Goal: Information Seeking & Learning: Learn about a topic

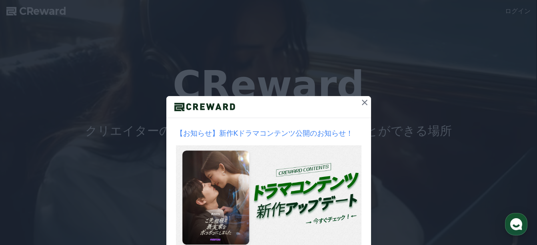
click at [361, 100] on icon at bounding box center [365, 103] width 10 height 10
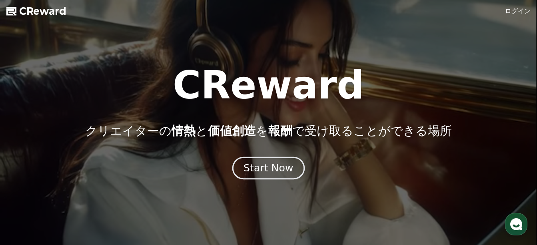
click at [281, 167] on div "Start Now" at bounding box center [268, 168] width 50 height 14
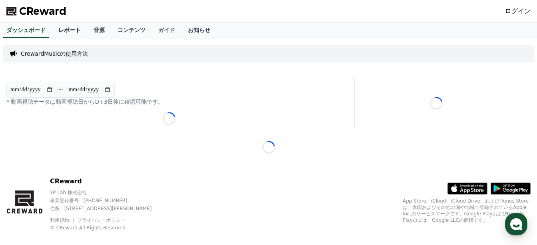
click at [54, 32] on link "レポート" at bounding box center [69, 30] width 35 height 15
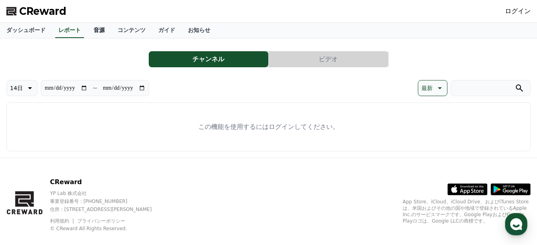
click at [94, 29] on link "音源" at bounding box center [99, 30] width 24 height 15
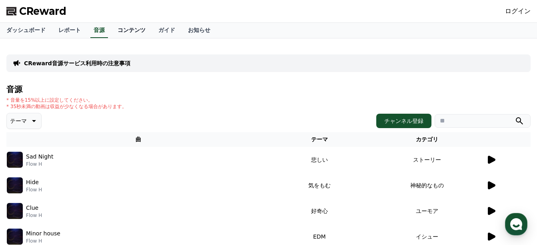
click at [111, 30] on link "コンテンツ" at bounding box center [131, 30] width 41 height 15
click at [12, 158] on img at bounding box center [15, 159] width 16 height 16
click at [42, 160] on p "Sad Night" at bounding box center [39, 156] width 27 height 8
click at [490, 161] on icon at bounding box center [492, 159] width 8 height 8
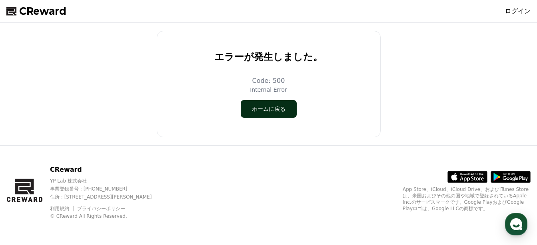
click at [277, 112] on button "ホームに戻る" at bounding box center [269, 109] width 56 height 18
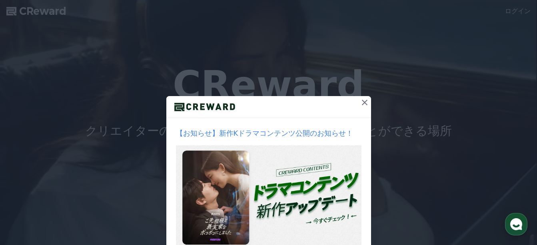
click at [362, 104] on icon at bounding box center [365, 103] width 6 height 6
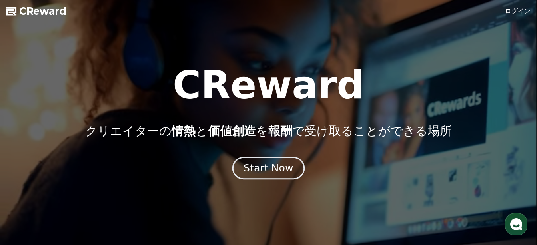
click at [252, 159] on button "Start Now" at bounding box center [268, 168] width 72 height 23
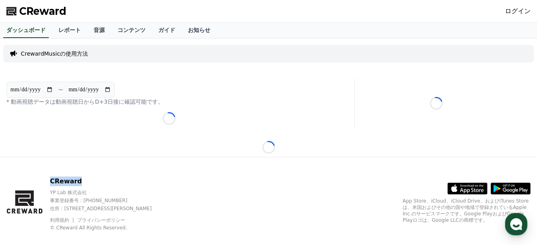
drag, startPoint x: 45, startPoint y: 183, endPoint x: 79, endPoint y: 182, distance: 34.4
click at [79, 182] on div "CReward YP Lab 株式会社 事業登録番号 : [PHONE_NUMBER] 住所 : [STREET_ADDRESS][PERSON_NAME] …" at bounding box center [85, 203] width 159 height 54
drag, startPoint x: 79, startPoint y: 182, endPoint x: 72, endPoint y: 181, distance: 7.4
copy p "CReward"
click at [54, 54] on p "CrewardMusicの使用方法" at bounding box center [54, 54] width 67 height 8
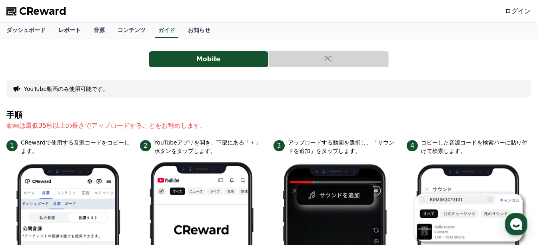
click at [52, 31] on link "レポート" at bounding box center [69, 30] width 35 height 15
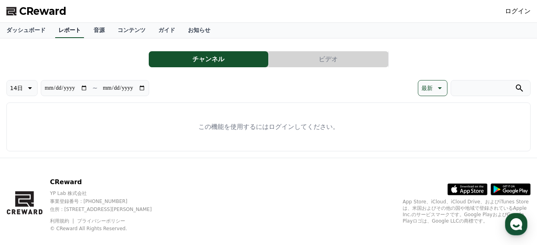
click at [55, 31] on link "レポート" at bounding box center [69, 30] width 29 height 15
click at [18, 27] on link "ダッシュボード" at bounding box center [26, 30] width 52 height 15
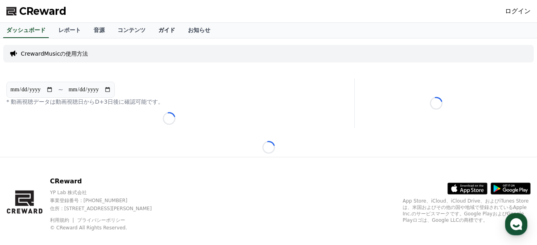
click at [152, 33] on link "ガイド" at bounding box center [167, 30] width 30 height 15
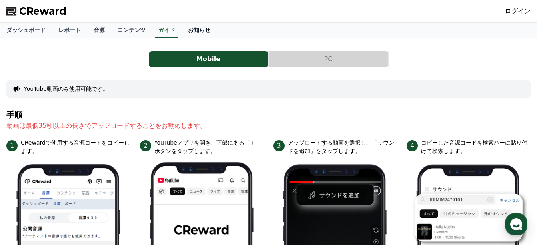
click at [181, 34] on link "お知らせ" at bounding box center [198, 30] width 35 height 15
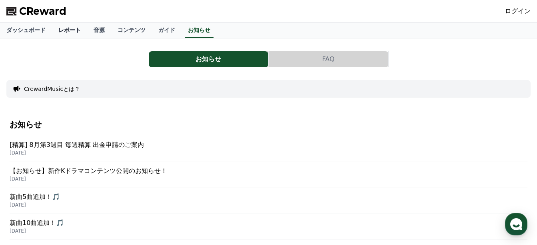
click at [52, 31] on link "レポート" at bounding box center [69, 30] width 35 height 15
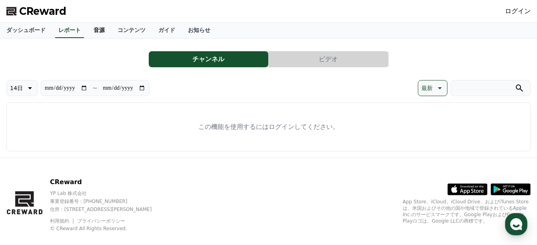
click at [87, 33] on link "音源" at bounding box center [99, 30] width 24 height 15
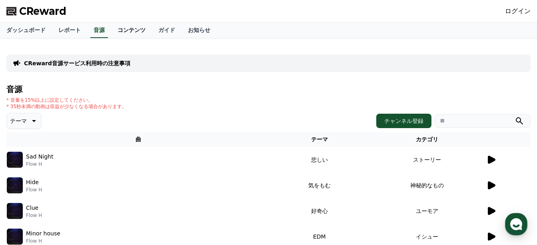
click at [125, 34] on link "コンテンツ" at bounding box center [131, 30] width 41 height 15
click at [87, 35] on link "音源" at bounding box center [99, 30] width 24 height 15
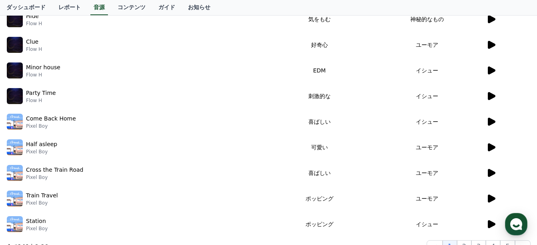
scroll to position [169, 0]
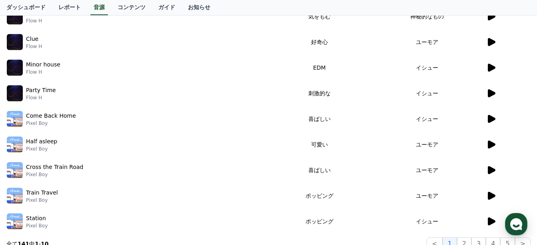
click at [498, 143] on div at bounding box center [508, 144] width 44 height 10
click at [491, 144] on icon at bounding box center [492, 144] width 8 height 8
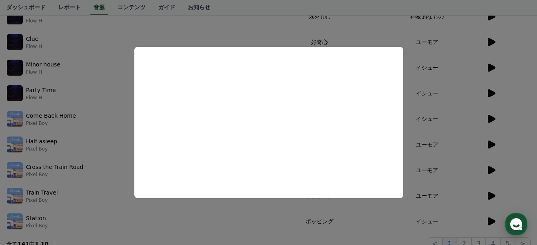
click at [103, 28] on button "close modal" at bounding box center [268, 122] width 537 height 245
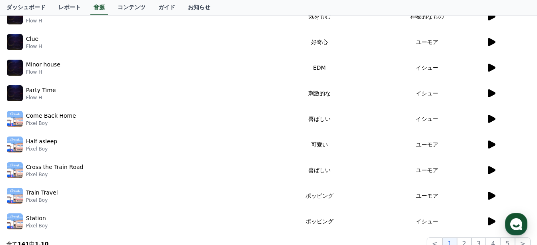
scroll to position [117, 0]
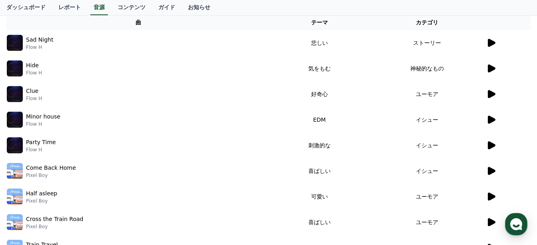
click at [495, 70] on icon at bounding box center [491, 69] width 10 height 10
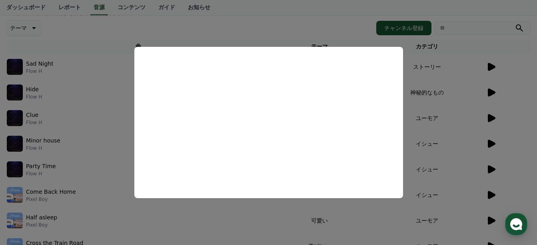
scroll to position [90, 0]
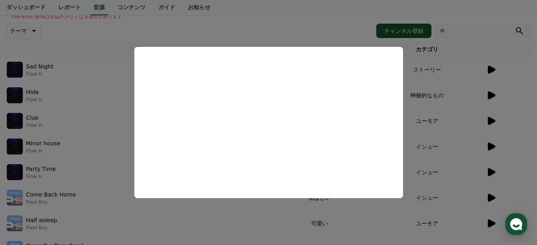
click at [354, 233] on button "close modal" at bounding box center [268, 122] width 537 height 245
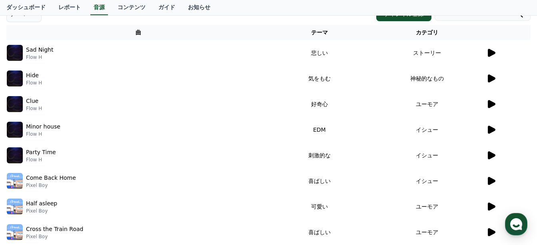
scroll to position [137, 0]
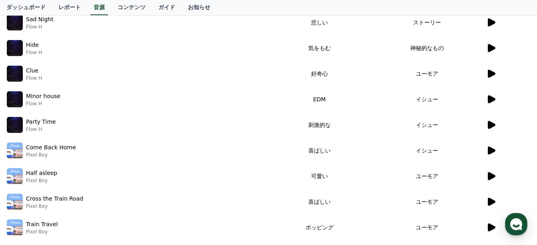
click at [494, 75] on icon at bounding box center [491, 74] width 10 height 10
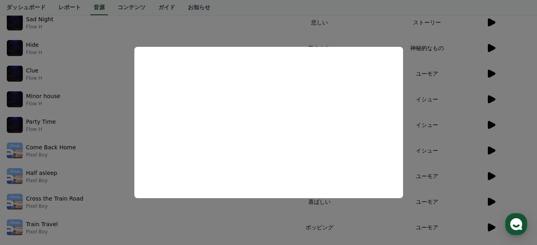
click at [126, 141] on button "close modal" at bounding box center [268, 122] width 537 height 245
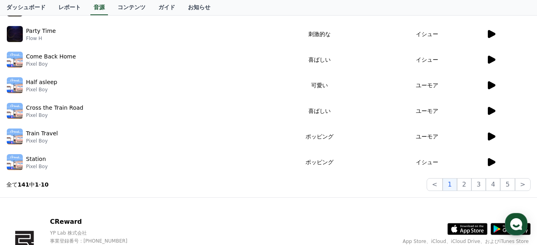
scroll to position [229, 0]
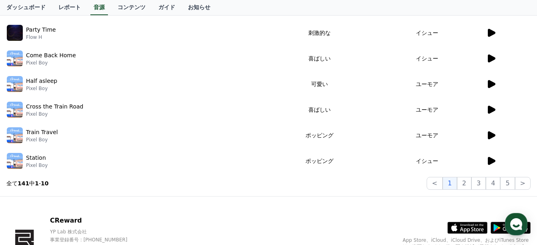
click at [490, 137] on icon at bounding box center [492, 135] width 8 height 8
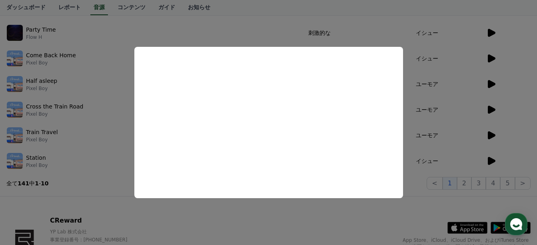
click at [116, 64] on button "close modal" at bounding box center [268, 122] width 537 height 245
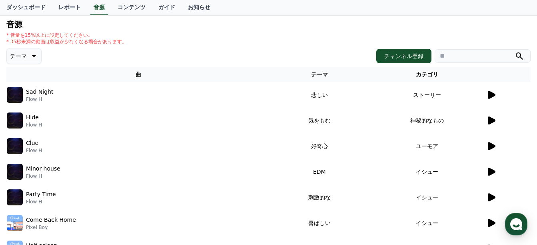
scroll to position [0, 0]
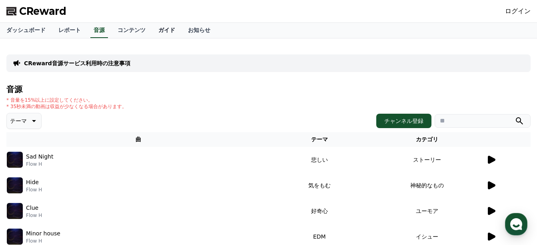
click at [152, 33] on link "ガイド" at bounding box center [167, 30] width 30 height 15
click at [155, 31] on link "ガイド" at bounding box center [166, 30] width 23 height 15
click at [24, 36] on link "ダッシュボード" at bounding box center [26, 30] width 52 height 15
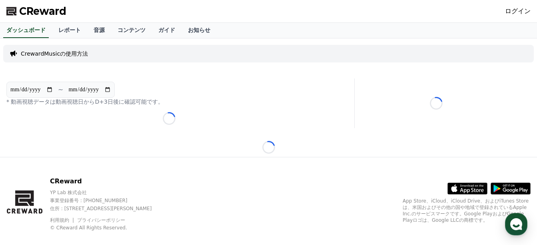
click at [42, 13] on span "CReward" at bounding box center [42, 11] width 47 height 13
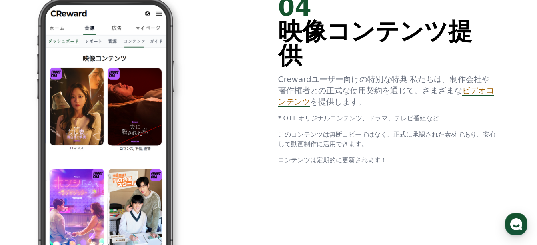
scroll to position [1480, 0]
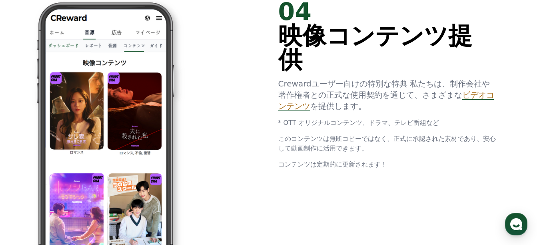
drag, startPoint x: 532, startPoint y: 160, endPoint x: 532, endPoint y: 170, distance: 9.6
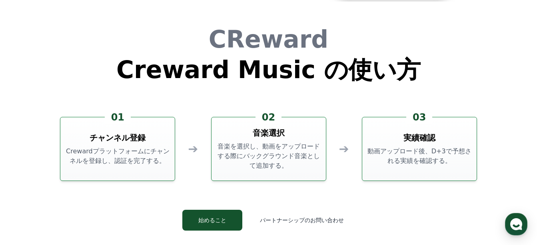
scroll to position [2085, 0]
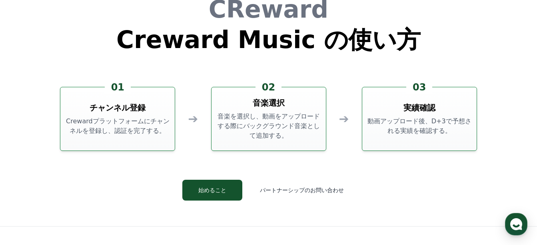
click at [229, 197] on button "始めること" at bounding box center [212, 189] width 60 height 21
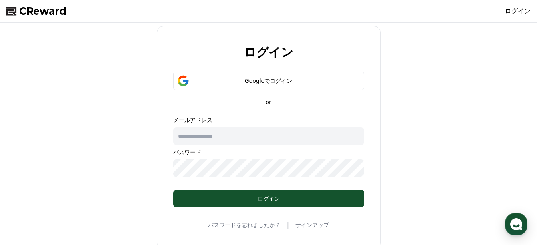
scroll to position [2085, 0]
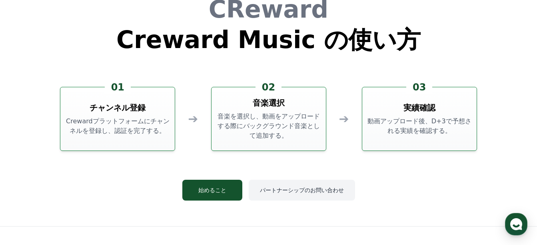
click at [285, 188] on button "パートナーシップのお問い合わせ" at bounding box center [302, 189] width 106 height 21
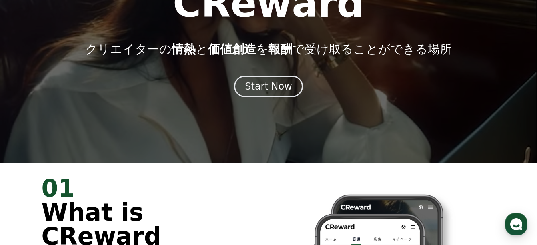
scroll to position [0, 0]
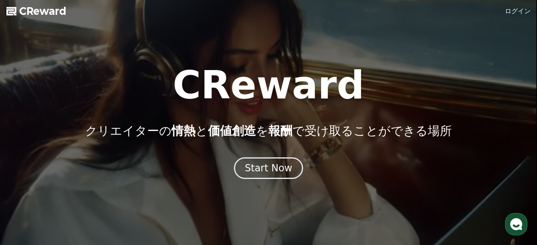
click at [33, 13] on span "CReward" at bounding box center [42, 11] width 47 height 13
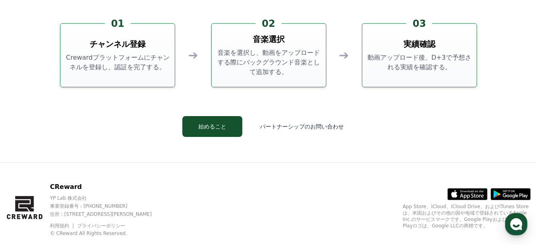
scroll to position [2165, 0]
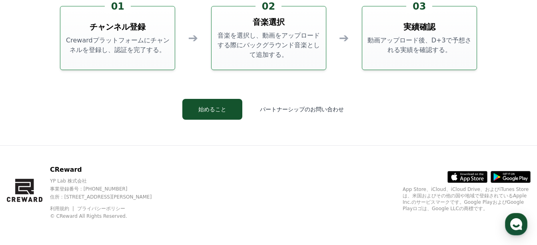
click at [67, 170] on p "CReward" at bounding box center [108, 170] width 116 height 10
click at [522, 228] on icon "button" at bounding box center [516, 224] width 14 height 14
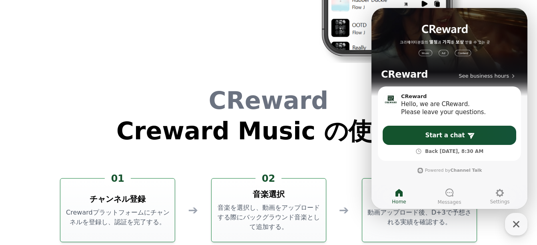
drag, startPoint x: 349, startPoint y: 163, endPoint x: 542, endPoint y: 20, distance: 239.8
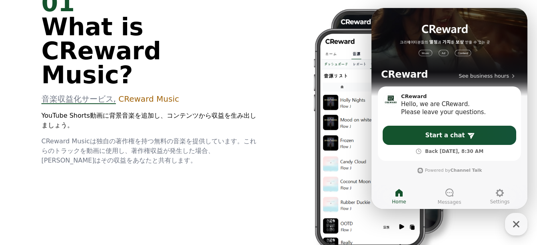
scroll to position [69, 0]
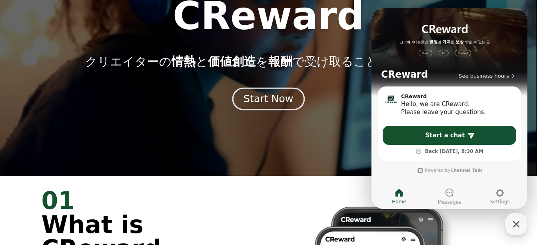
click at [277, 99] on div "Start Now" at bounding box center [268, 99] width 50 height 14
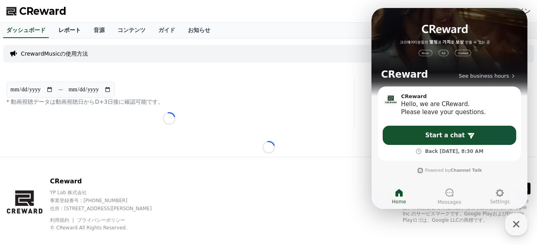
click at [54, 32] on link "レポート" at bounding box center [69, 30] width 35 height 15
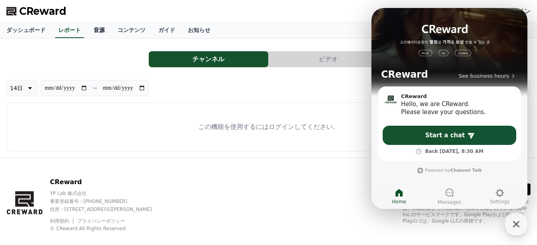
click at [87, 33] on link "音源" at bounding box center [99, 30] width 24 height 15
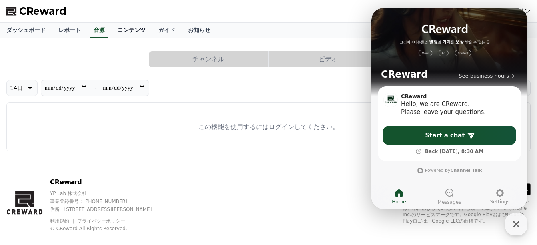
click at [119, 32] on link "コンテンツ" at bounding box center [131, 30] width 41 height 15
click at [152, 32] on link "ガイド" at bounding box center [167, 30] width 30 height 15
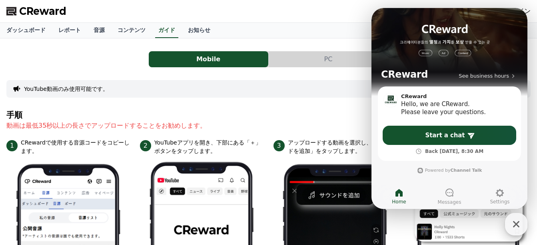
click at [515, 220] on icon "button" at bounding box center [516, 224] width 14 height 14
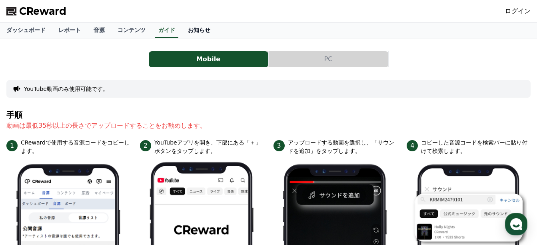
click at [181, 26] on link "お知らせ" at bounding box center [198, 30] width 35 height 15
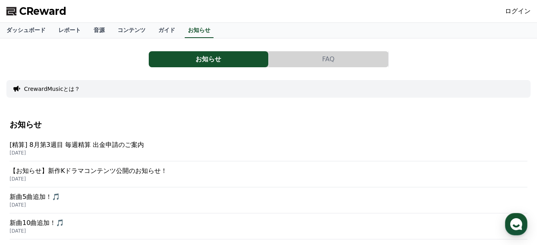
click at [110, 145] on p "[精算] 8月第3週目 毎週精算 出金申請のご案内" at bounding box center [269, 145] width 518 height 10
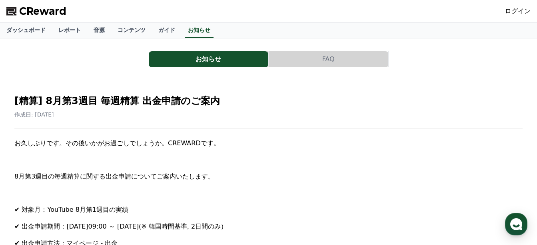
click at [19, 30] on link "ダッシュボード" at bounding box center [26, 30] width 52 height 15
